Goal: Task Accomplishment & Management: Manage account settings

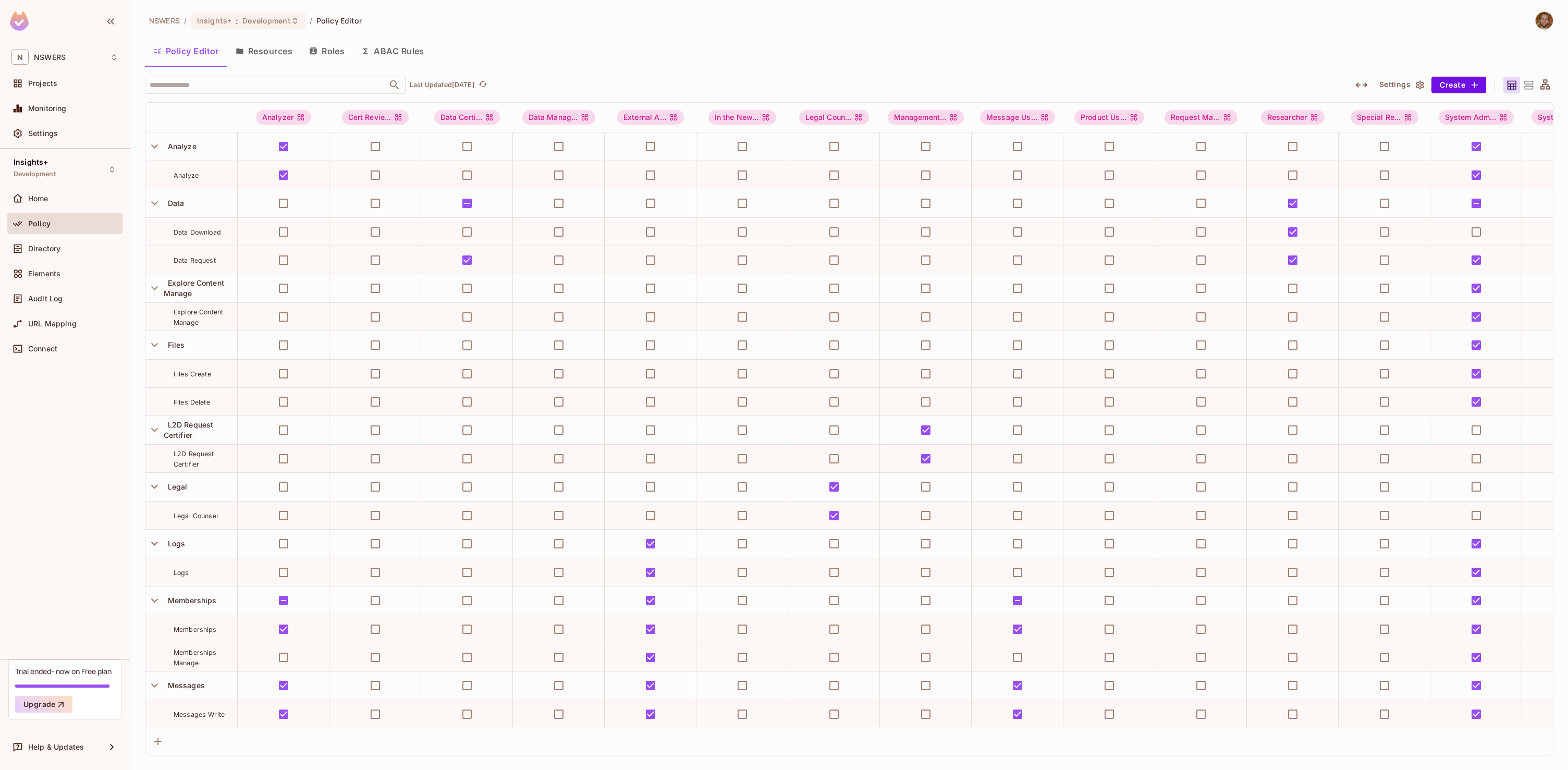
click at [328, 50] on button "Roles" at bounding box center [327, 51] width 52 height 26
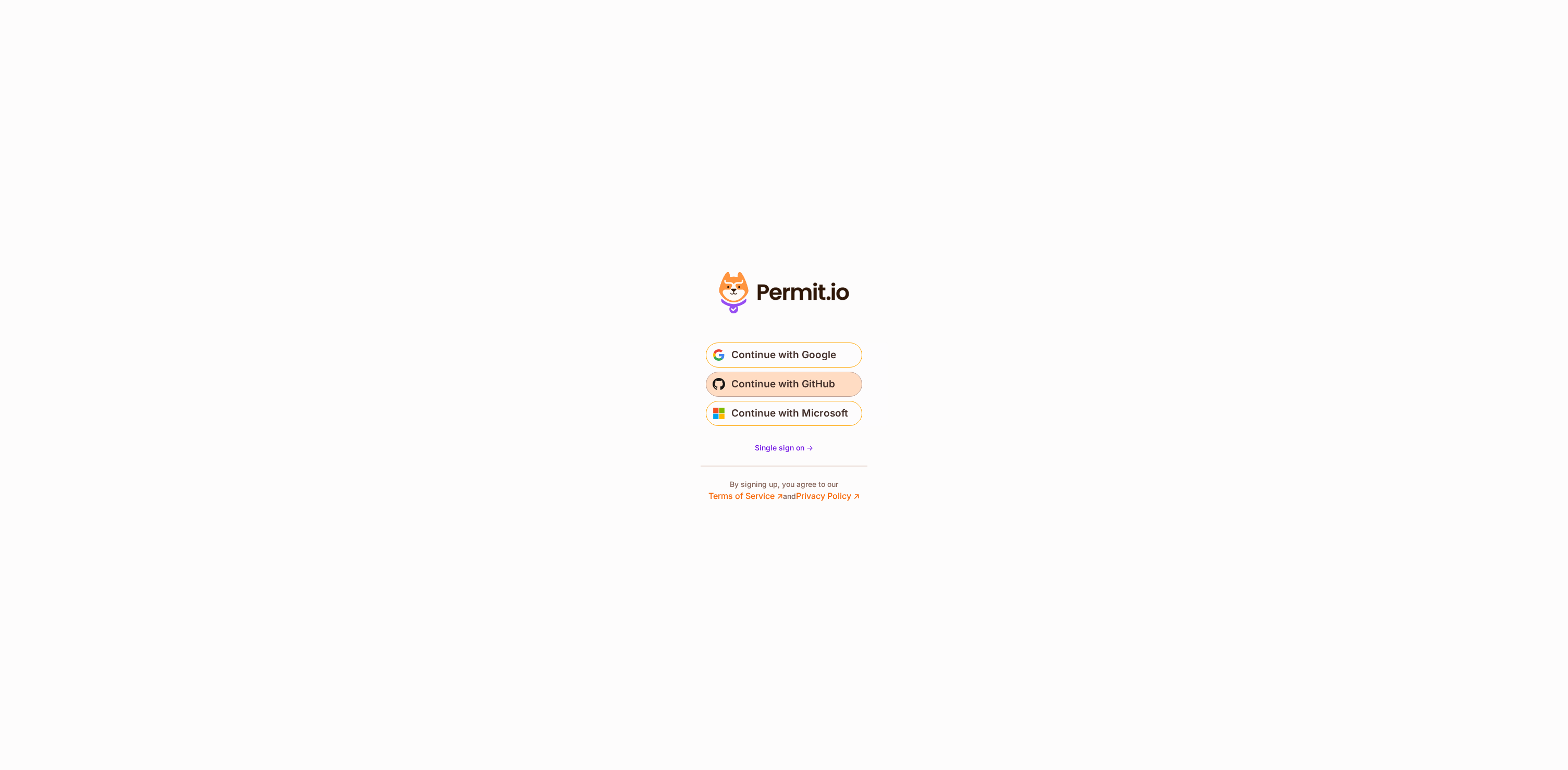
click at [839, 380] on button "Continue with GitHub" at bounding box center [783, 384] width 156 height 25
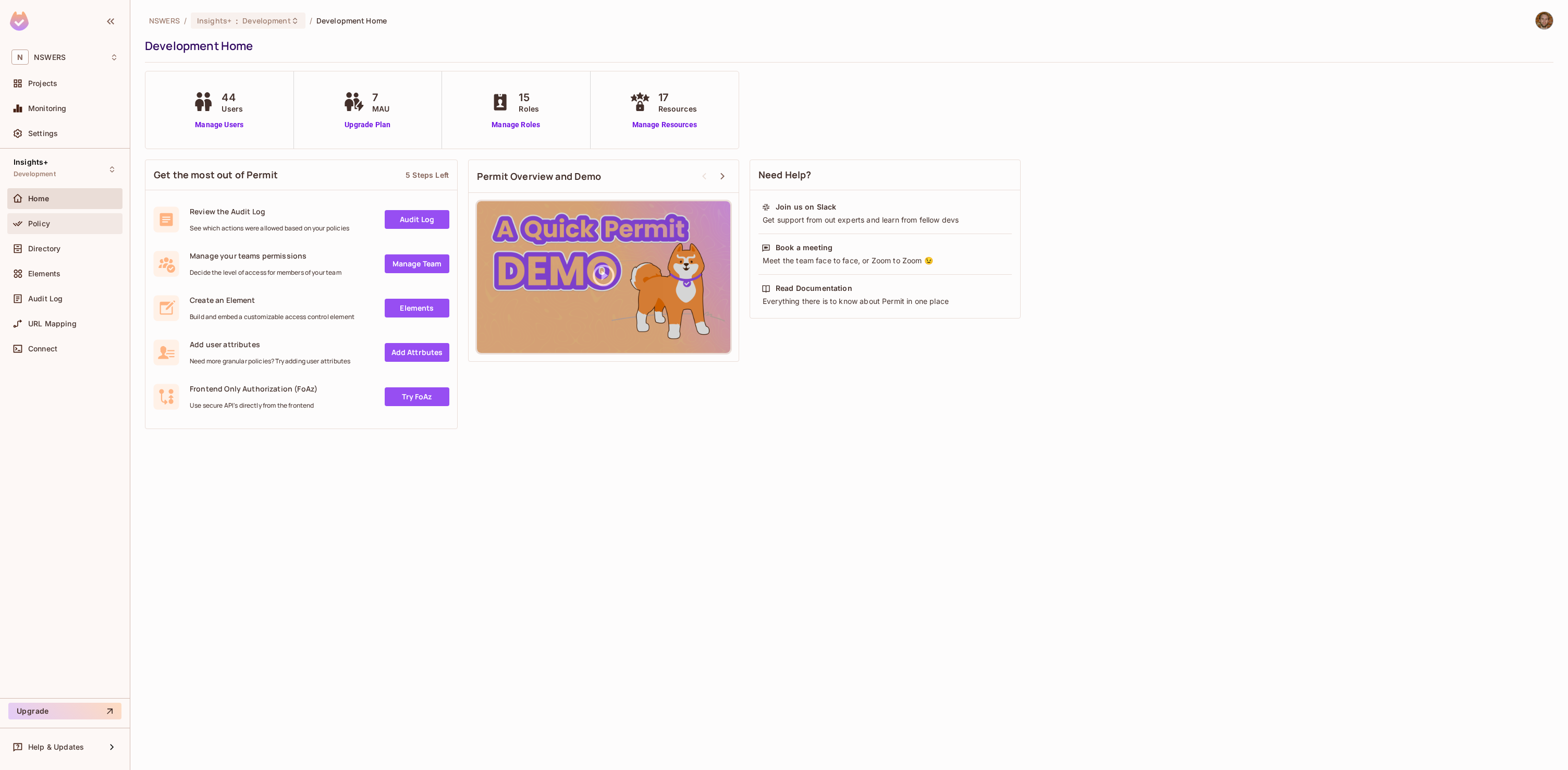
click at [40, 230] on div "Policy" at bounding box center [65, 223] width 107 height 12
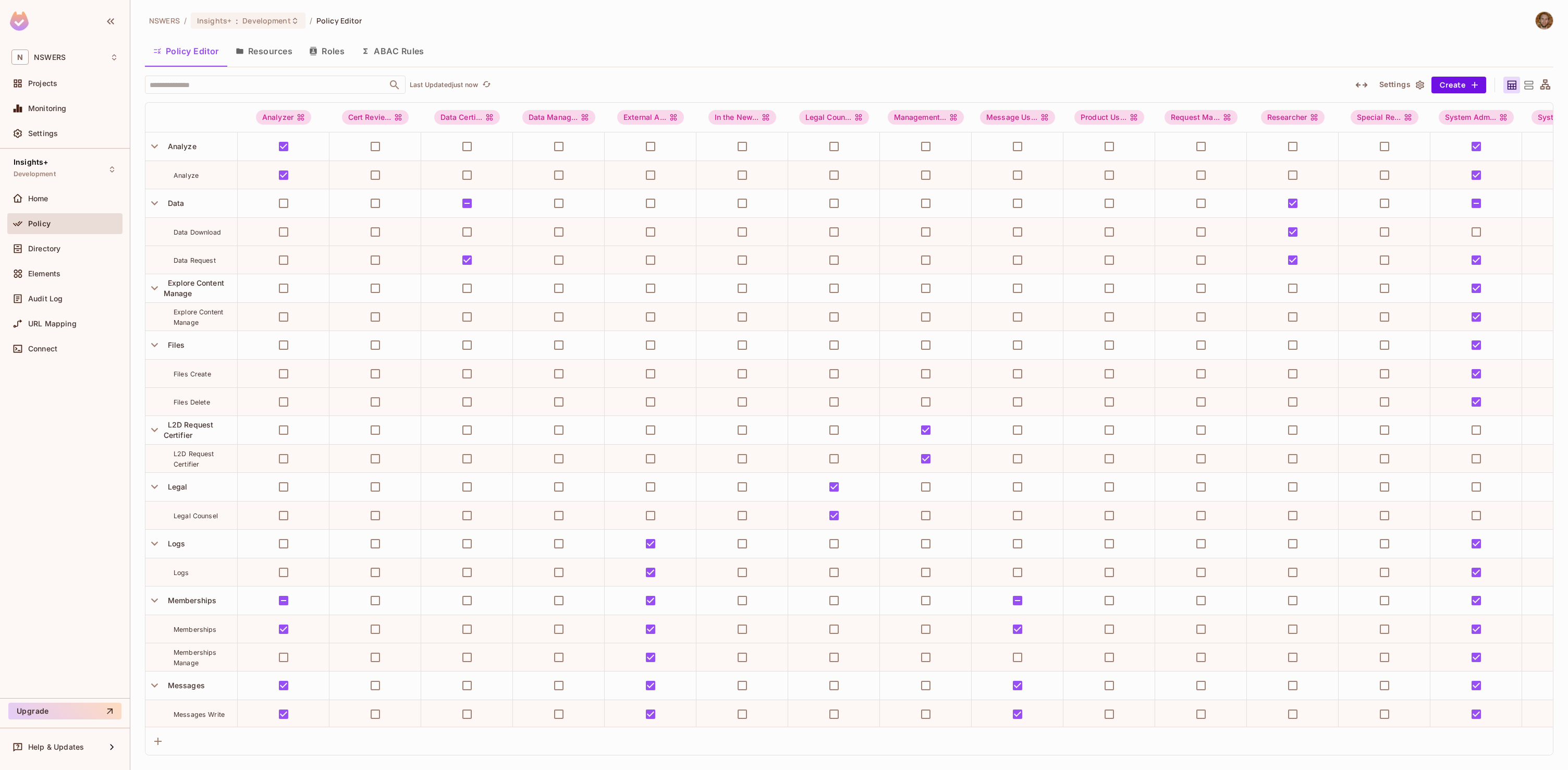
click at [325, 50] on button "Roles" at bounding box center [327, 51] width 52 height 26
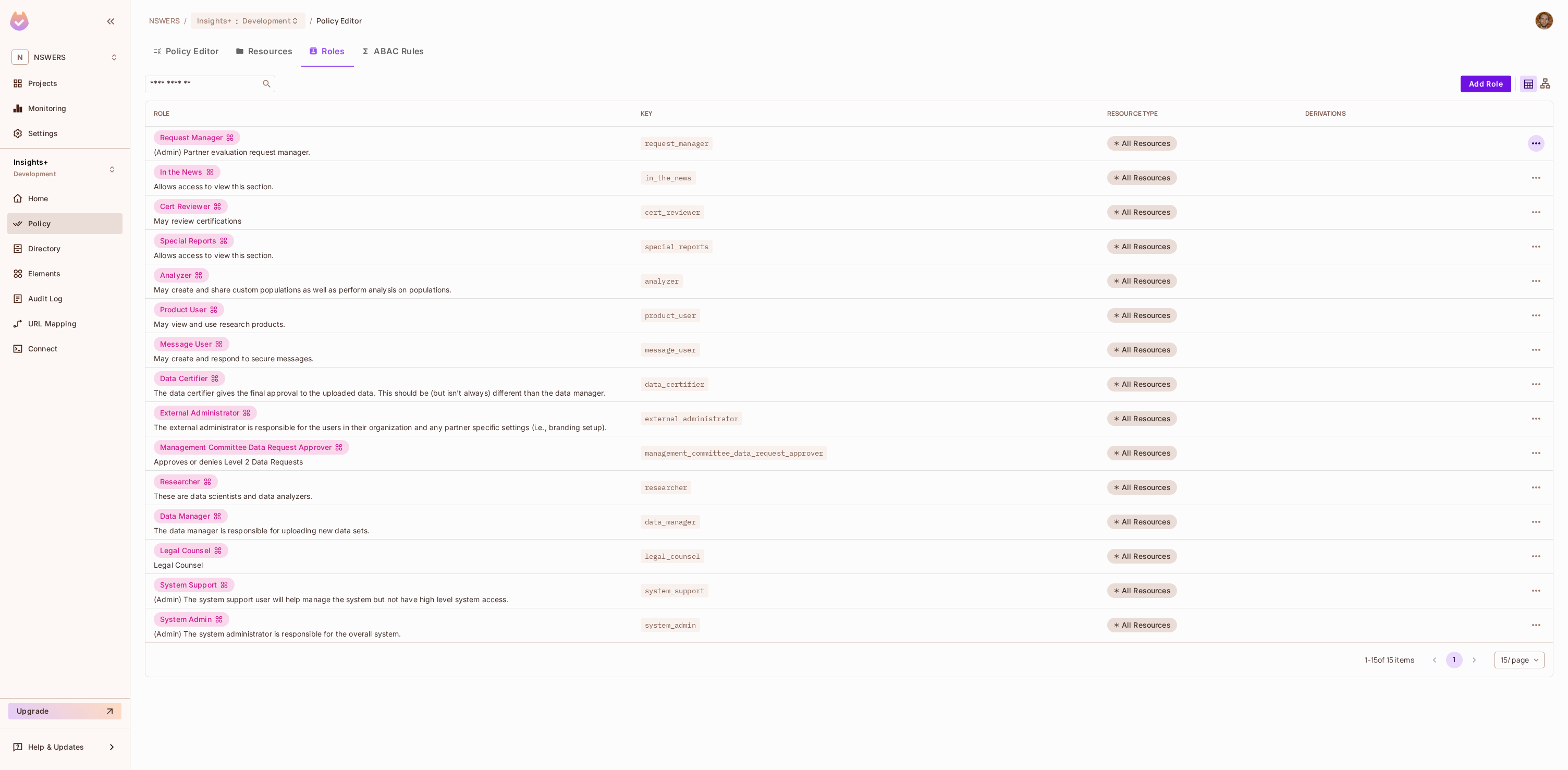
click at [1537, 146] on icon "button" at bounding box center [1536, 143] width 12 height 12
click at [1487, 162] on div "Edit Role" at bounding box center [1489, 167] width 31 height 10
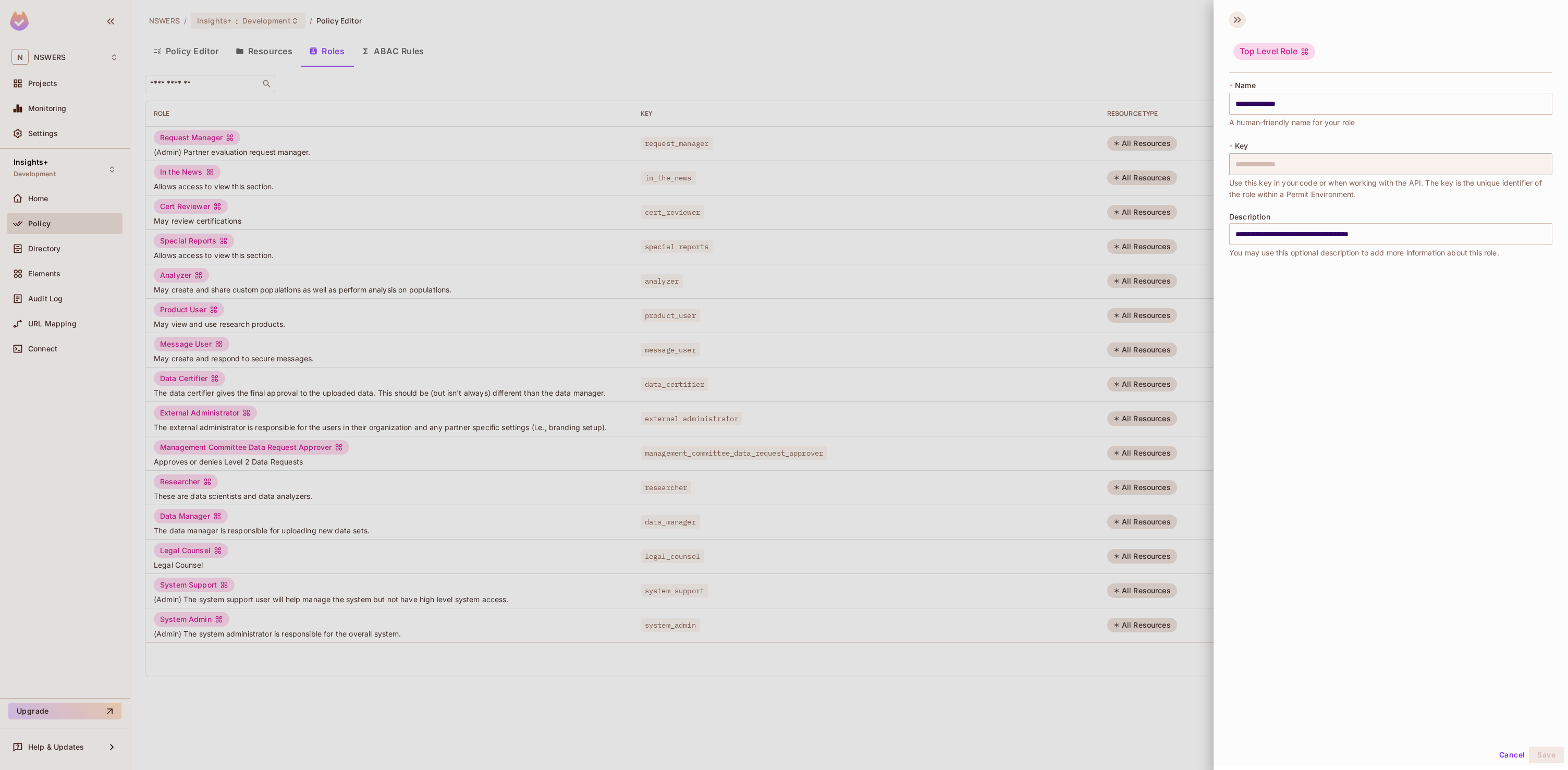
click at [1240, 20] on icon at bounding box center [1239, 19] width 4 height 6
